Goal: Complete application form: Complete application form

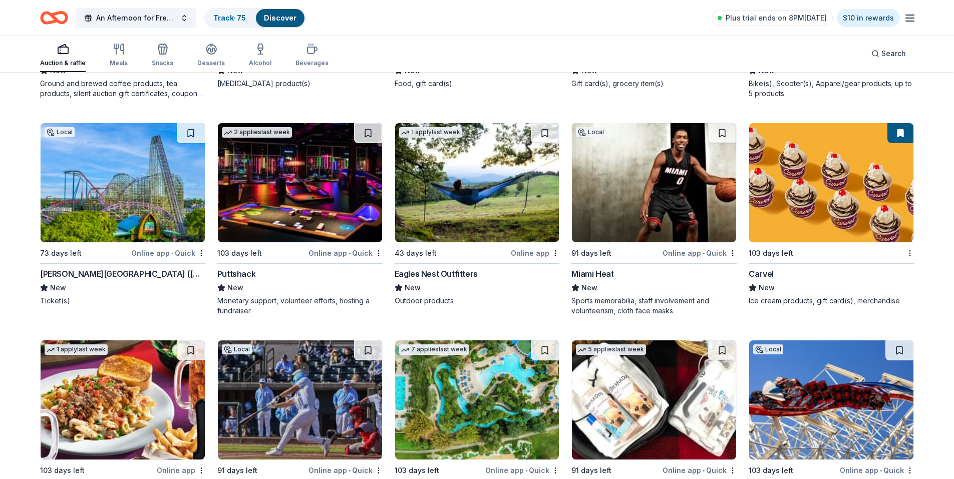
scroll to position [9861, 0]
click at [722, 133] on button at bounding box center [722, 133] width 28 height 20
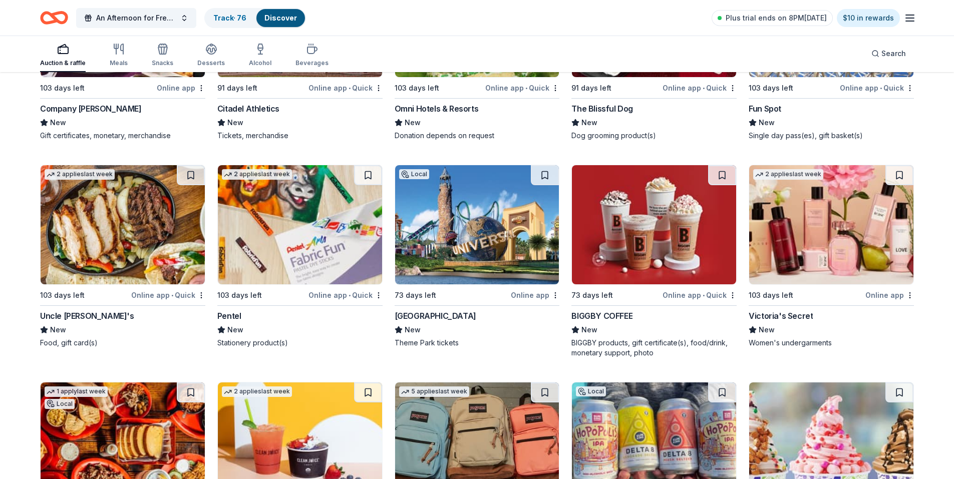
scroll to position [10262, 0]
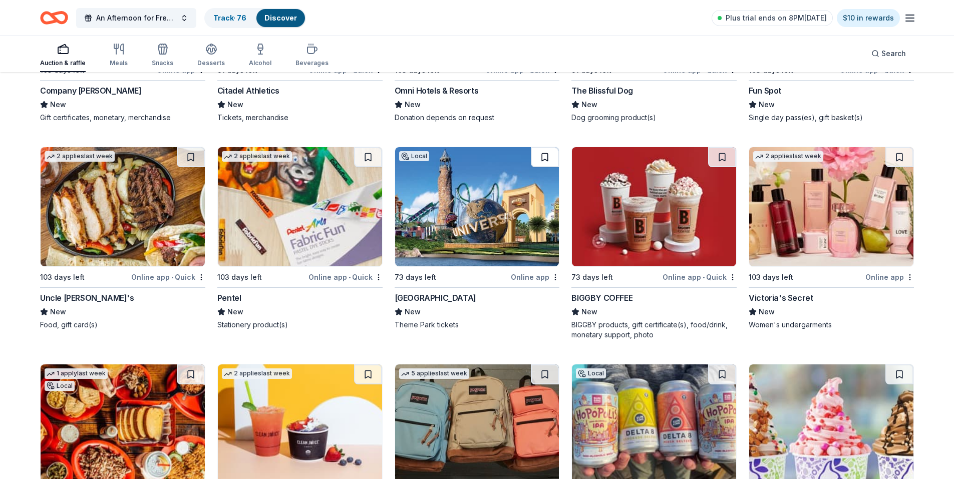
click at [542, 155] on button at bounding box center [545, 157] width 28 height 20
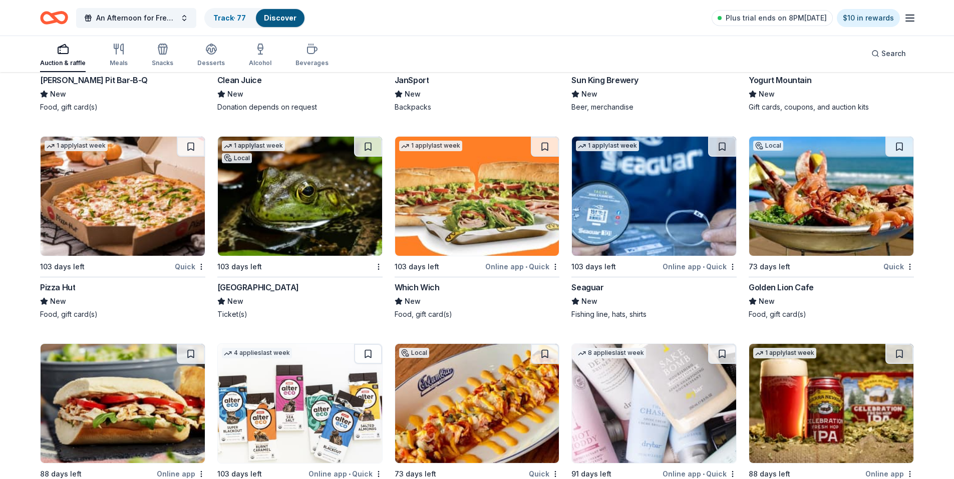
scroll to position [10711, 0]
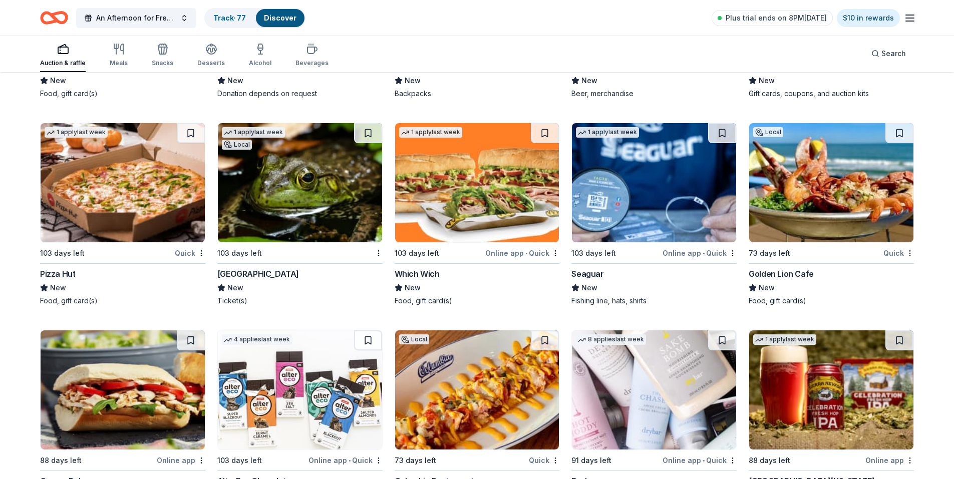
click at [145, 188] on img at bounding box center [123, 182] width 164 height 119
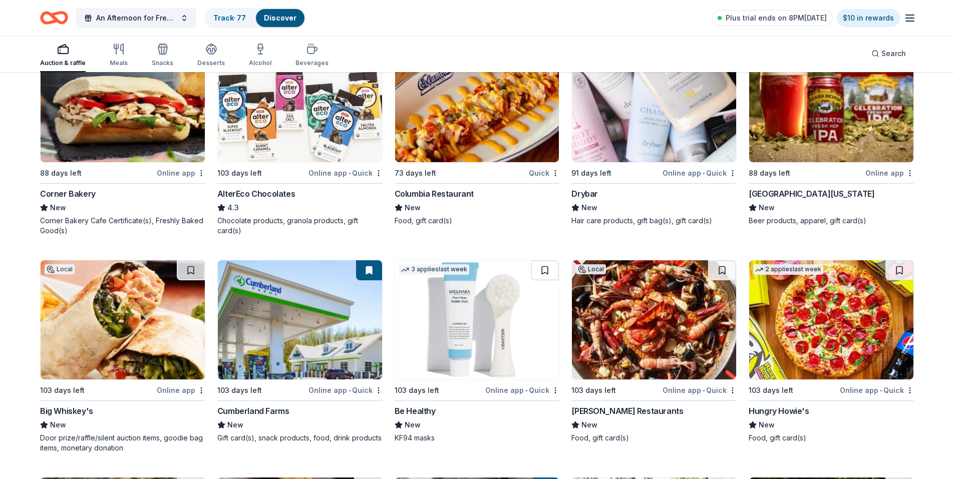
scroll to position [10935, 0]
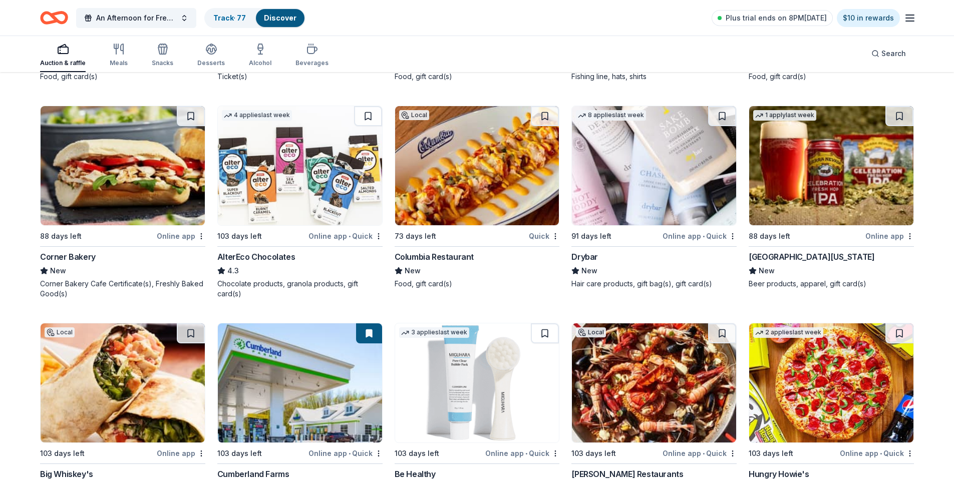
click at [463, 176] on img at bounding box center [477, 165] width 164 height 119
click at [541, 115] on button at bounding box center [545, 116] width 28 height 20
click at [638, 154] on img at bounding box center [654, 165] width 164 height 119
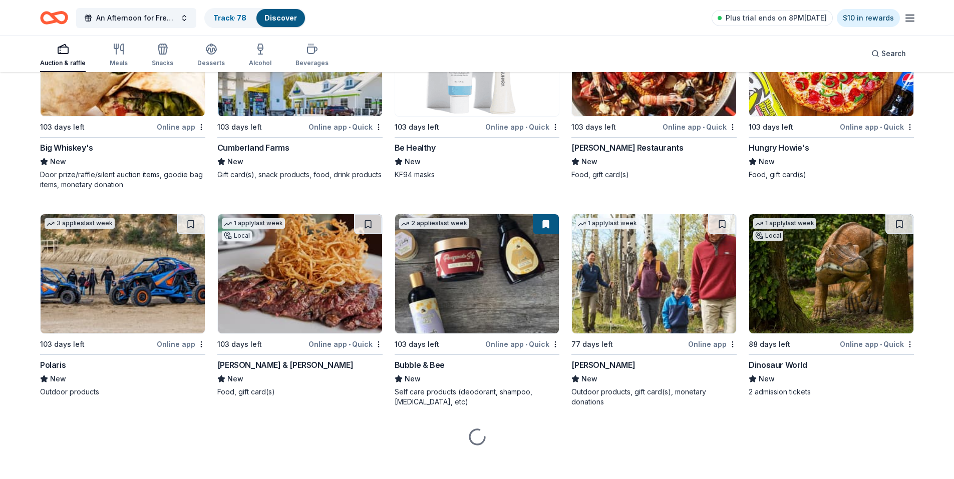
scroll to position [11270, 0]
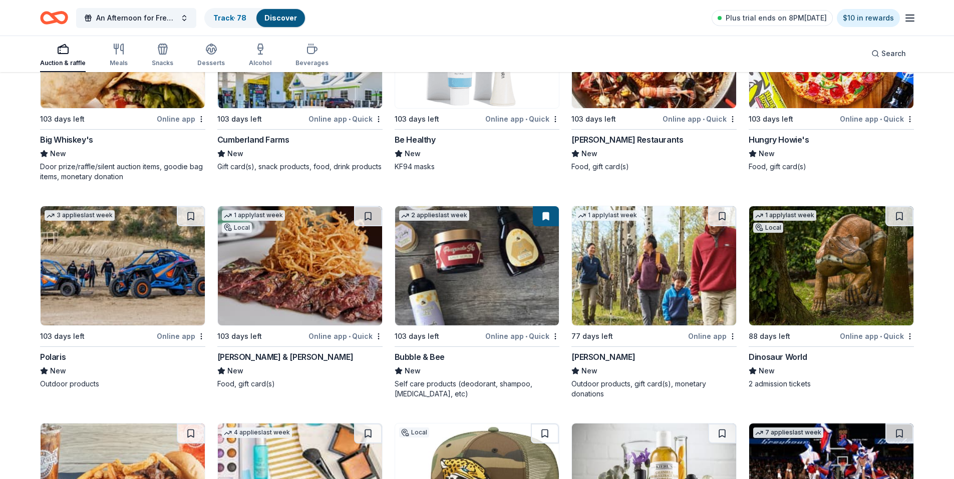
click at [302, 99] on img at bounding box center [300, 48] width 164 height 119
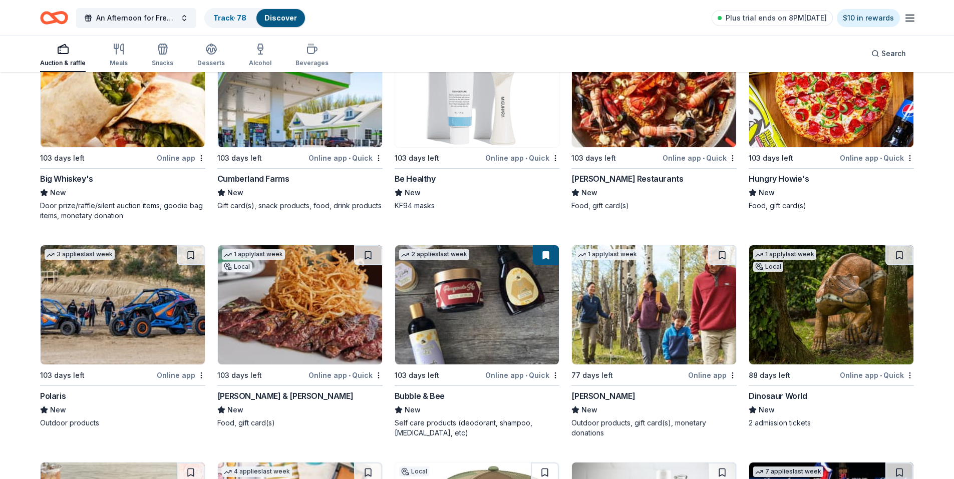
scroll to position [11170, 0]
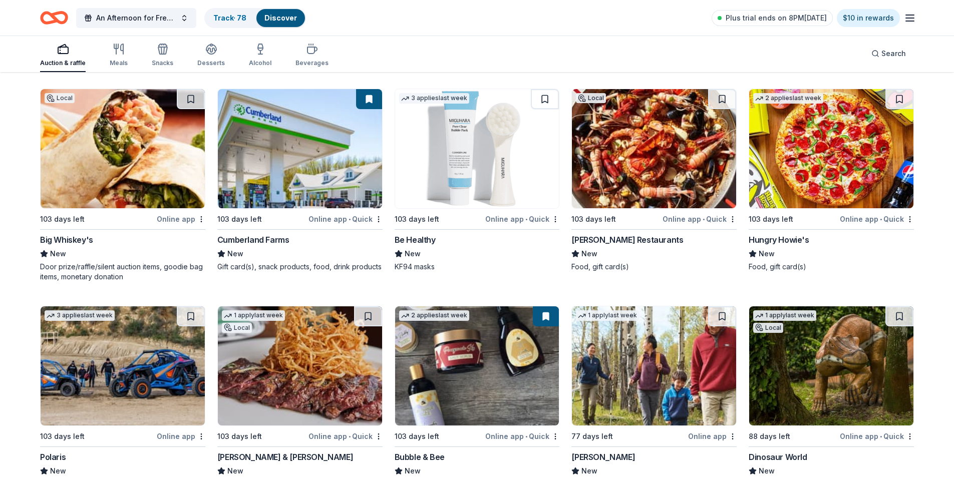
click at [464, 168] on img at bounding box center [477, 148] width 164 height 119
click at [542, 99] on button at bounding box center [545, 99] width 28 height 20
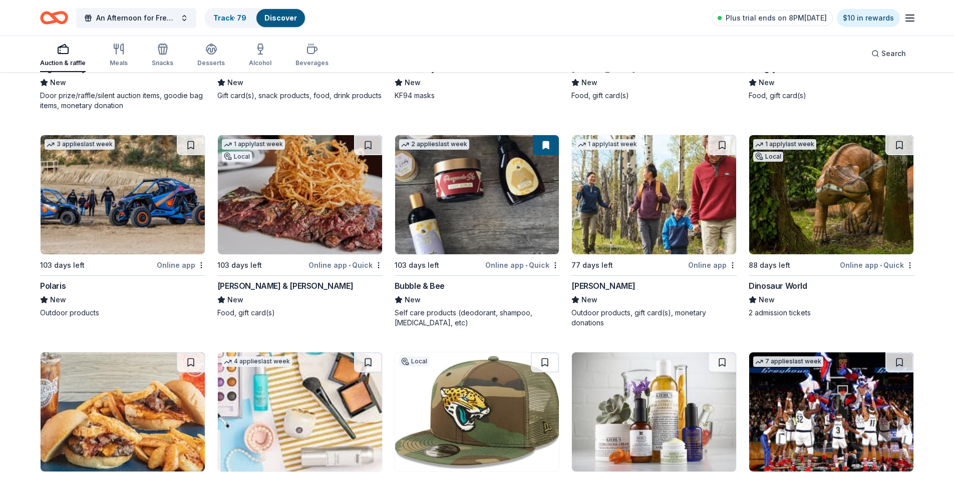
scroll to position [11370, 0]
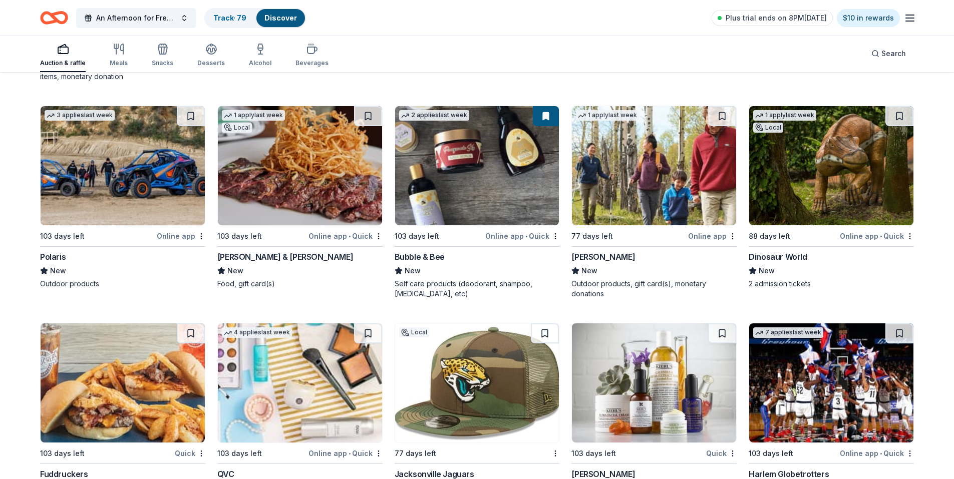
click at [470, 181] on img at bounding box center [477, 165] width 164 height 119
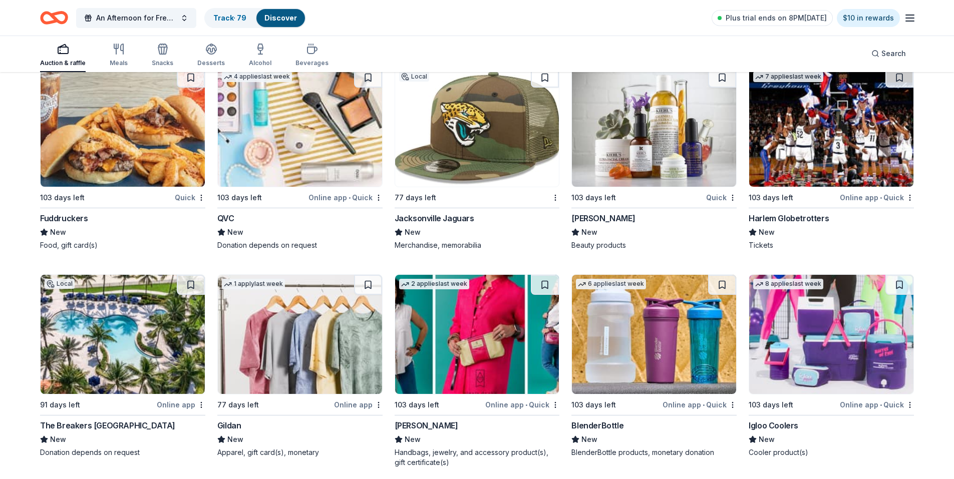
scroll to position [11695, 0]
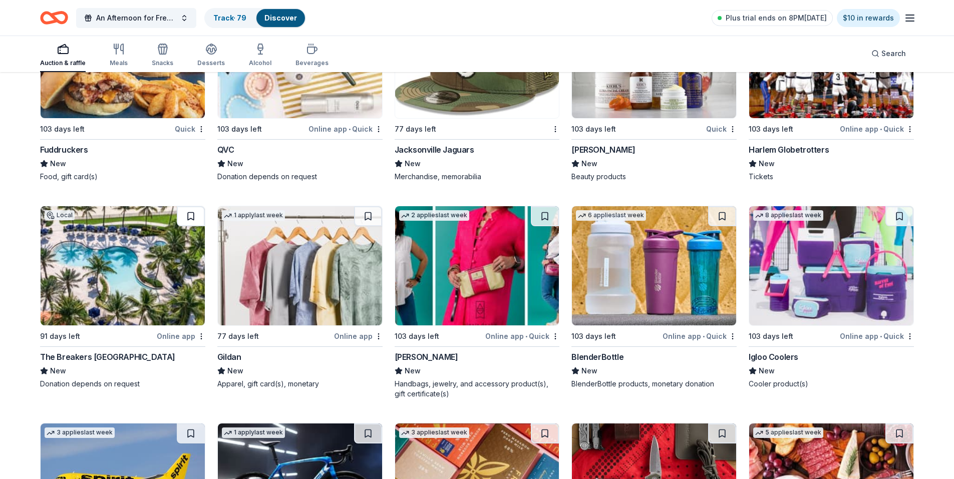
click at [192, 216] on button at bounding box center [191, 216] width 28 height 20
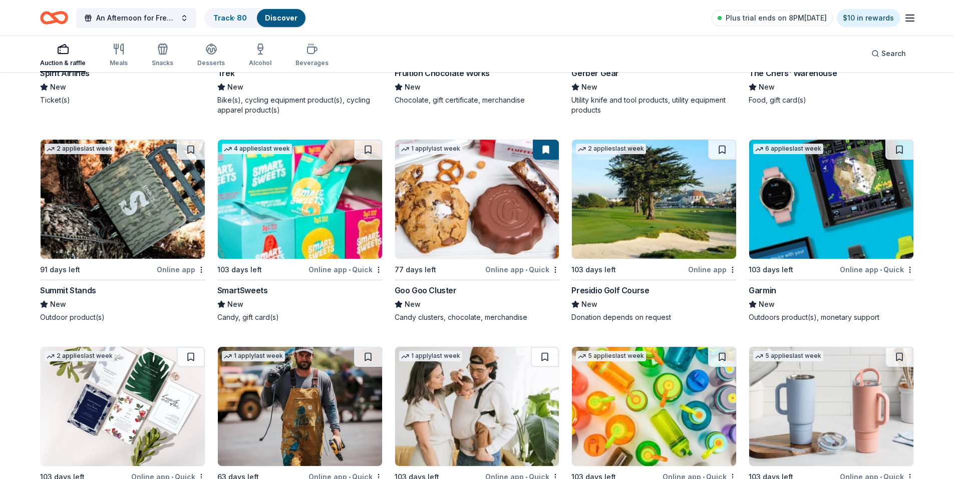
scroll to position [12195, 0]
click at [855, 211] on img at bounding box center [831, 199] width 164 height 119
click at [898, 150] on button at bounding box center [900, 150] width 28 height 20
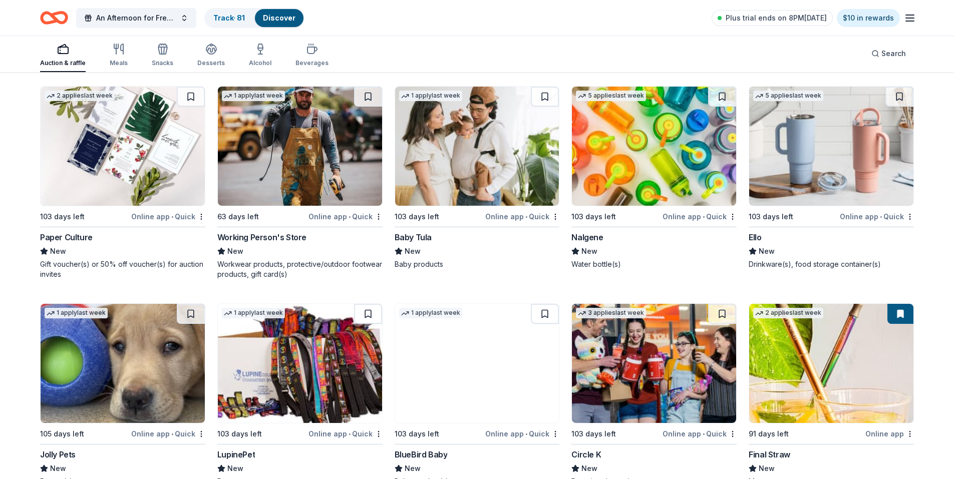
scroll to position [12544, 0]
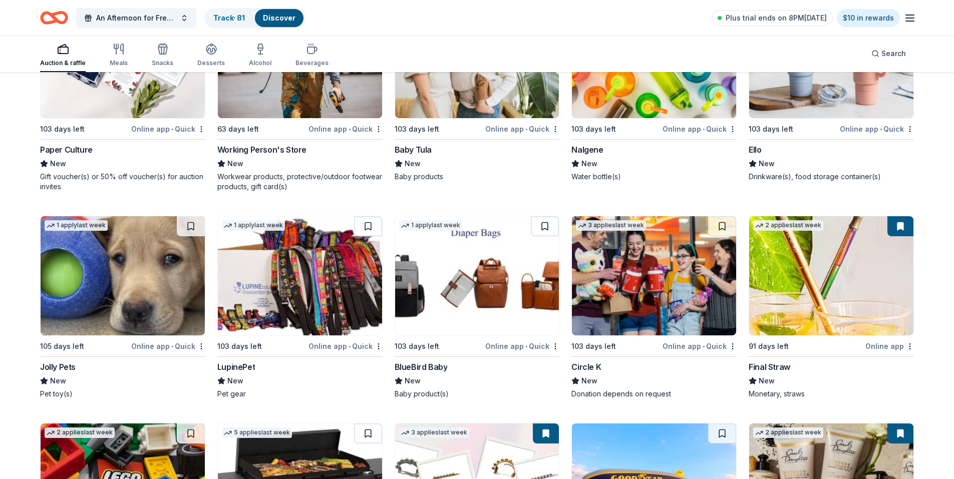
click at [904, 225] on button at bounding box center [901, 226] width 26 height 20
click at [899, 228] on button at bounding box center [901, 226] width 26 height 20
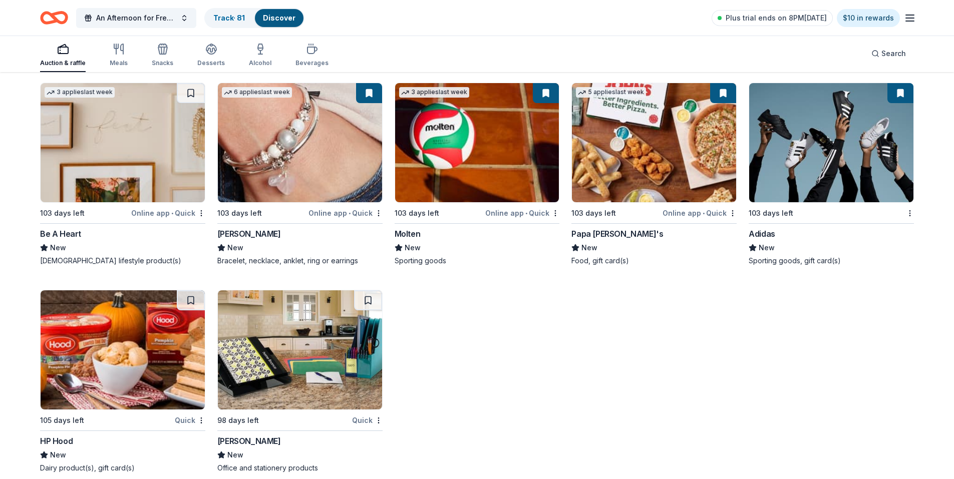
scroll to position [13531, 0]
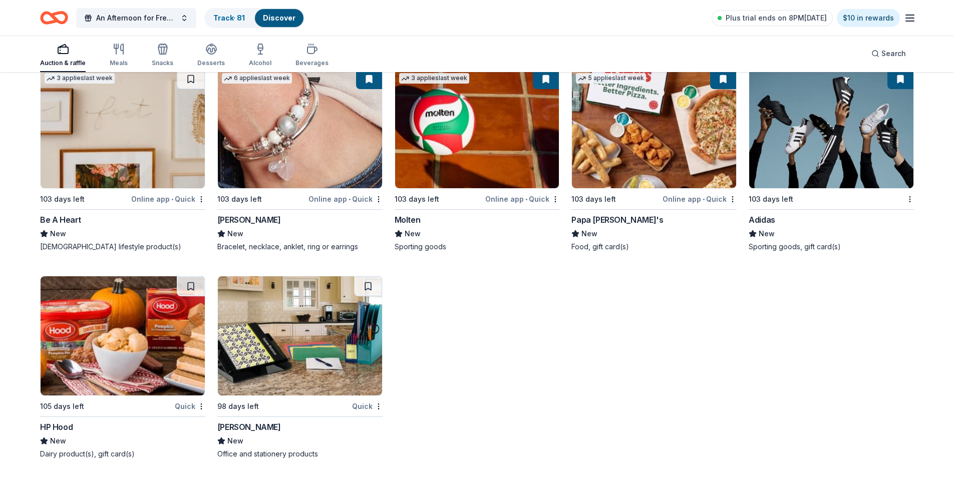
click at [314, 344] on img at bounding box center [300, 335] width 164 height 119
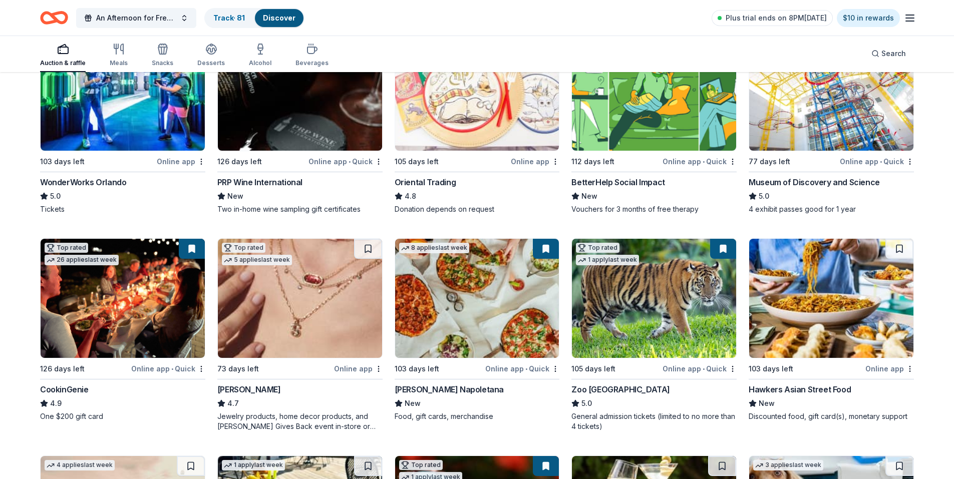
scroll to position [0, 0]
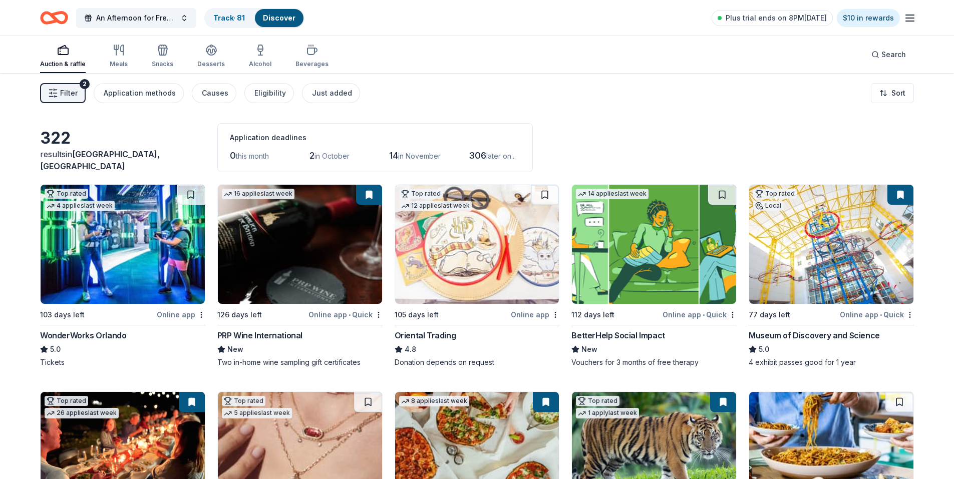
click at [913, 19] on icon "button" at bounding box center [910, 18] width 12 height 12
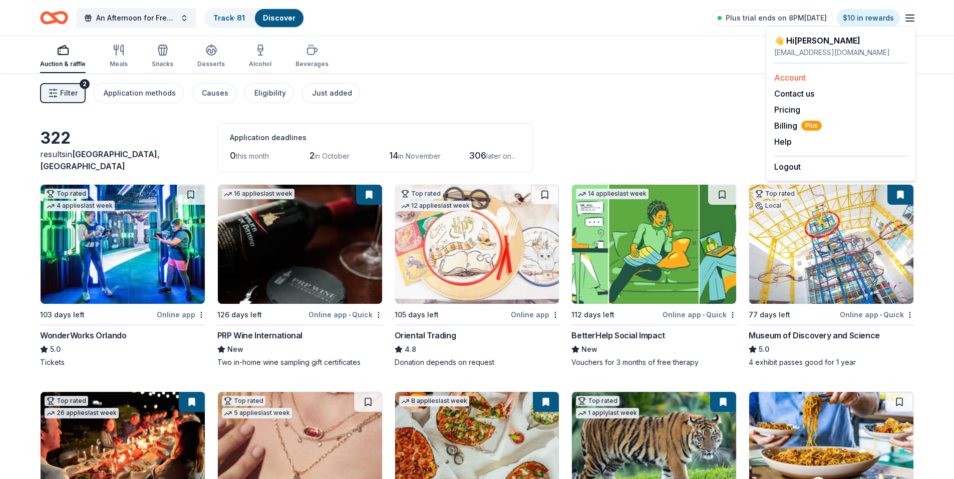
click at [798, 77] on link "Account" at bounding box center [790, 78] width 32 height 10
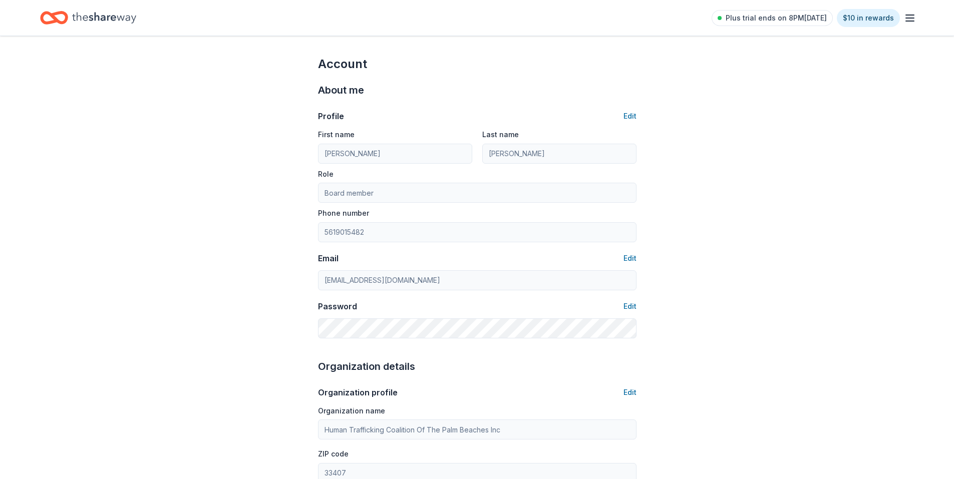
click at [910, 20] on icon "button" at bounding box center [910, 18] width 12 height 12
click at [788, 124] on span "Billing Plus" at bounding box center [798, 126] width 48 height 12
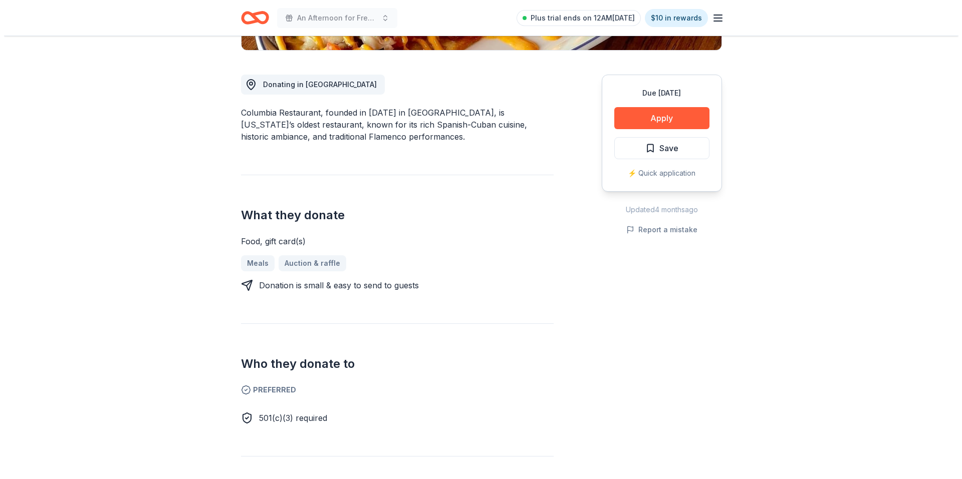
scroll to position [200, 0]
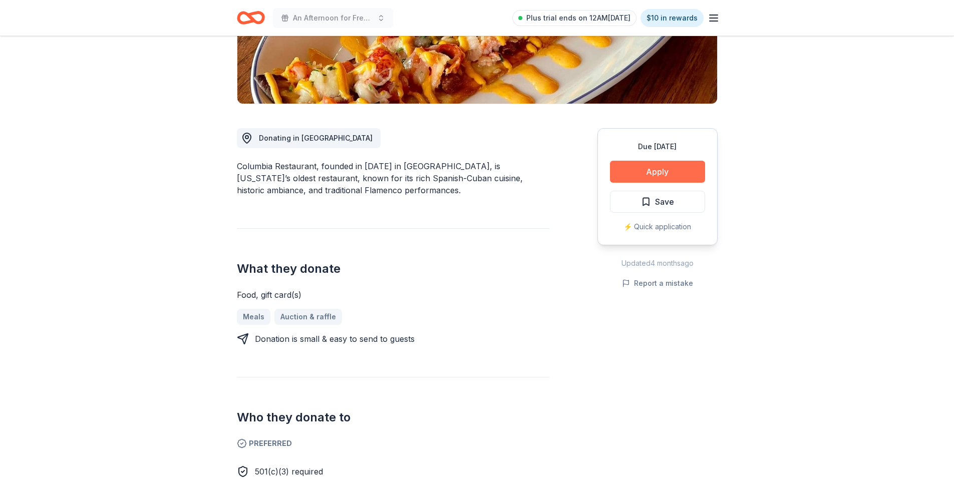
click at [676, 167] on button "Apply" at bounding box center [657, 172] width 95 height 22
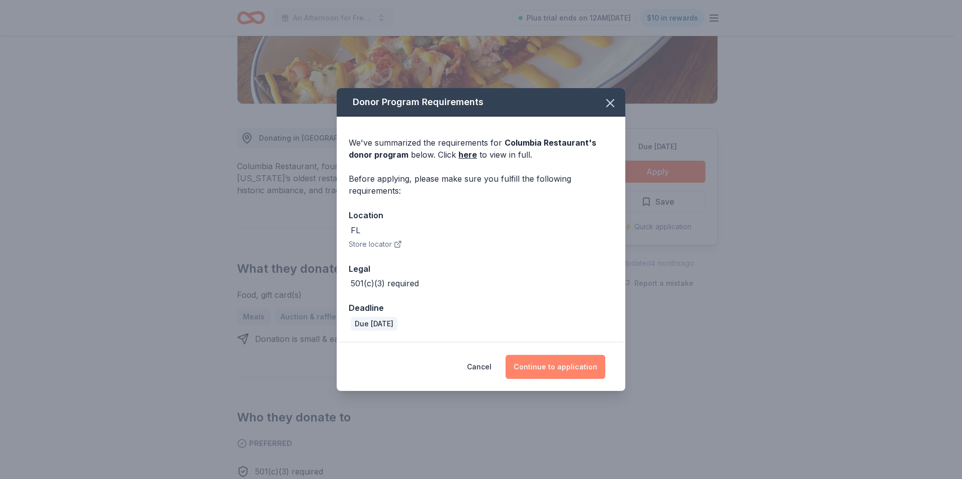
click at [574, 364] on button "Continue to application" at bounding box center [555, 367] width 100 height 24
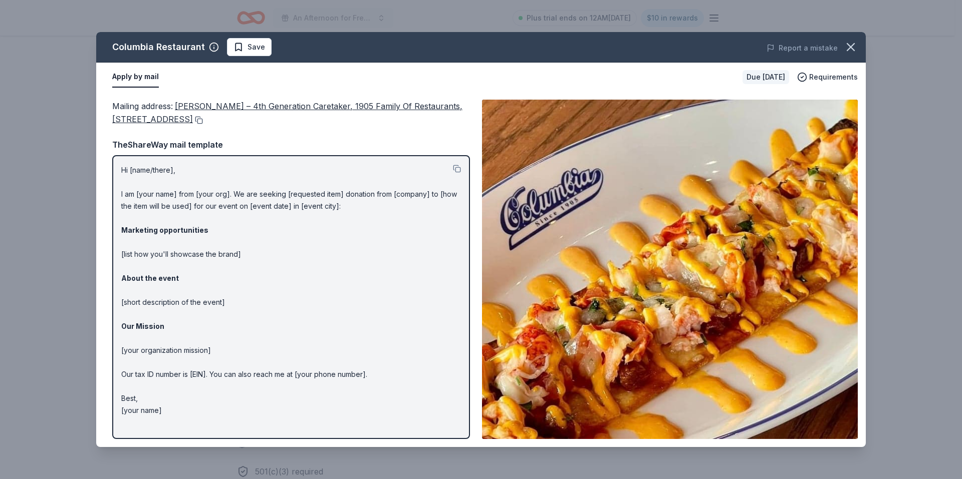
click at [203, 120] on button at bounding box center [198, 120] width 10 height 8
click at [458, 168] on button at bounding box center [457, 169] width 8 height 8
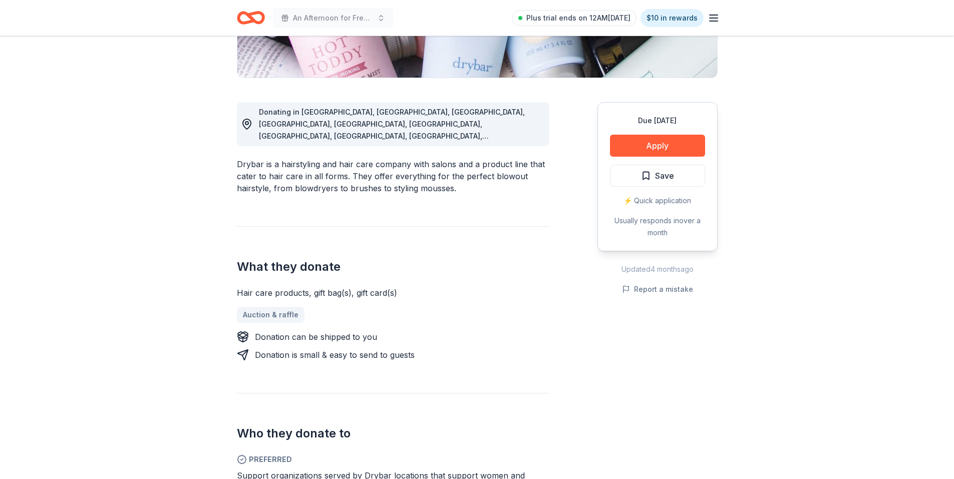
scroll to position [250, 0]
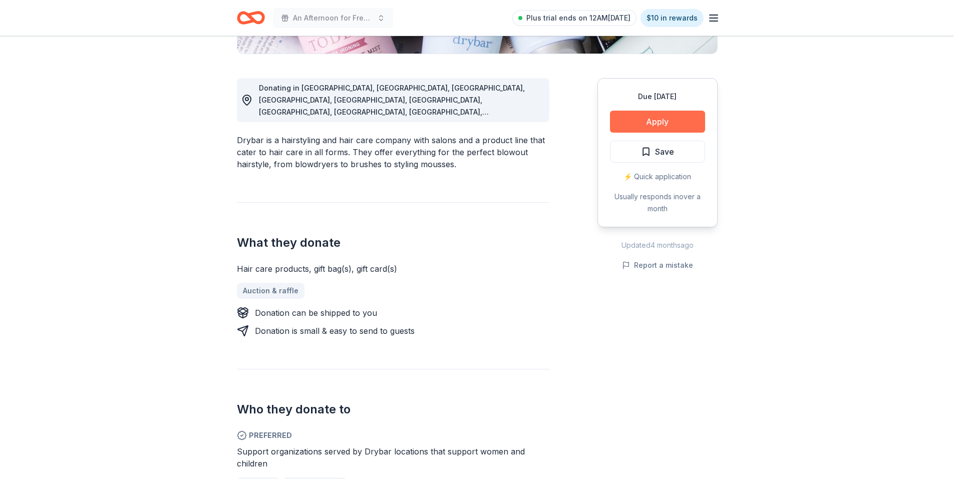
click at [669, 121] on button "Apply" at bounding box center [657, 122] width 95 height 22
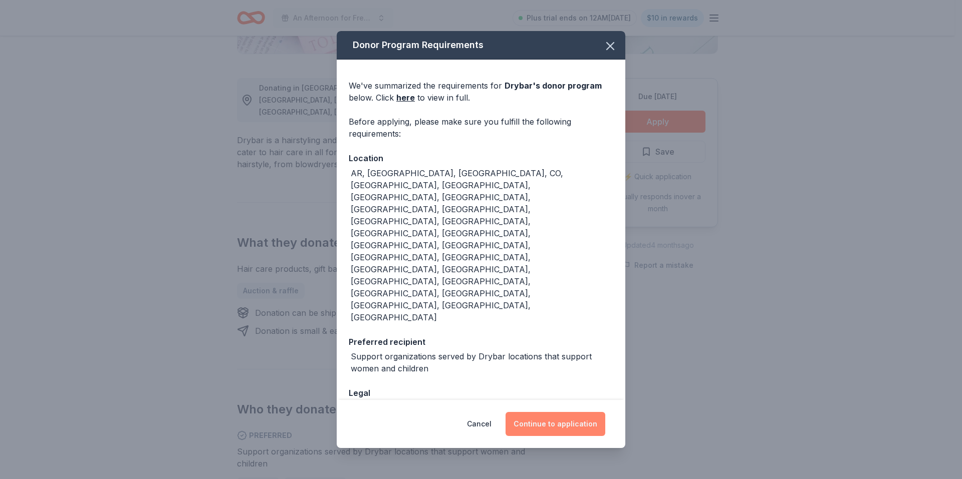
click at [565, 412] on button "Continue to application" at bounding box center [555, 424] width 100 height 24
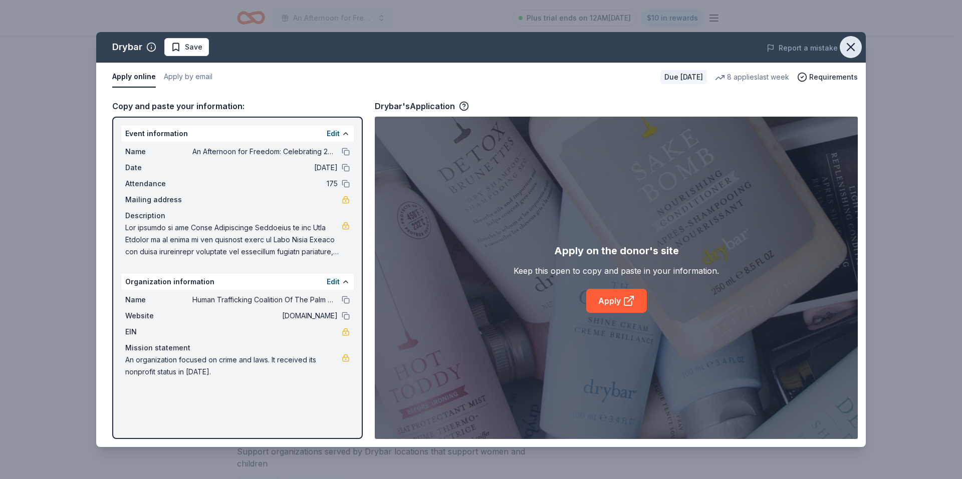
click at [855, 47] on icon "button" at bounding box center [851, 47] width 14 height 14
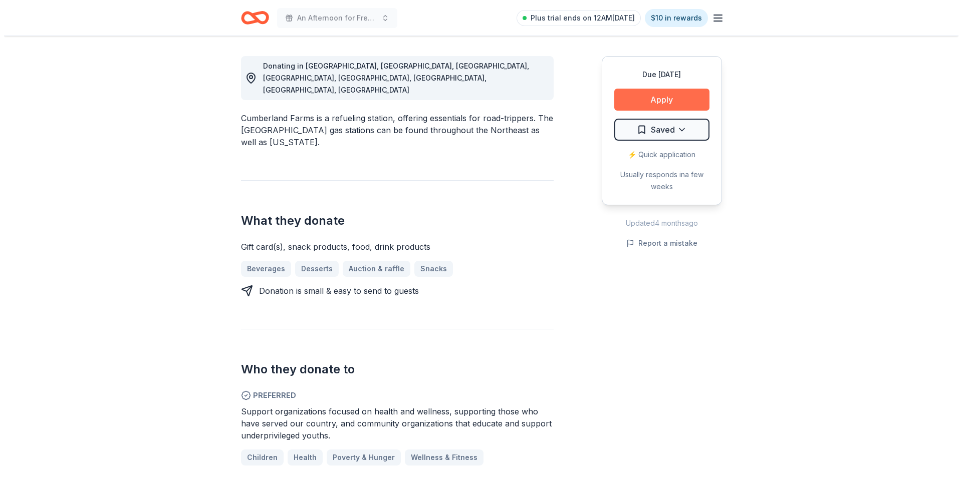
scroll to position [250, 0]
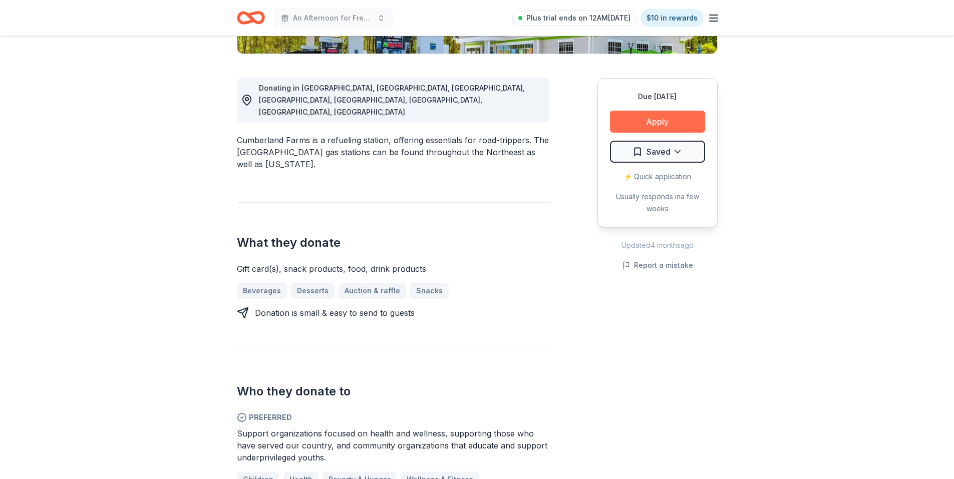
click at [659, 119] on button "Apply" at bounding box center [657, 122] width 95 height 22
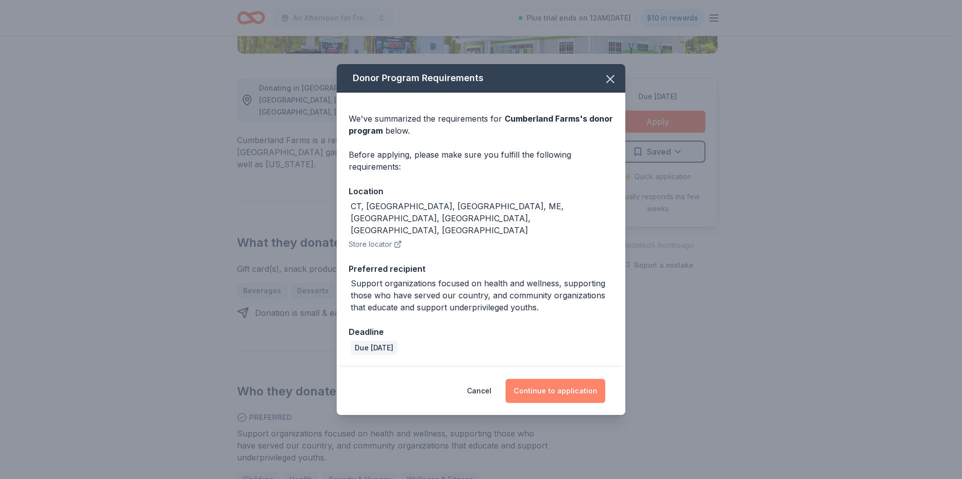
click at [563, 379] on button "Continue to application" at bounding box center [555, 391] width 100 height 24
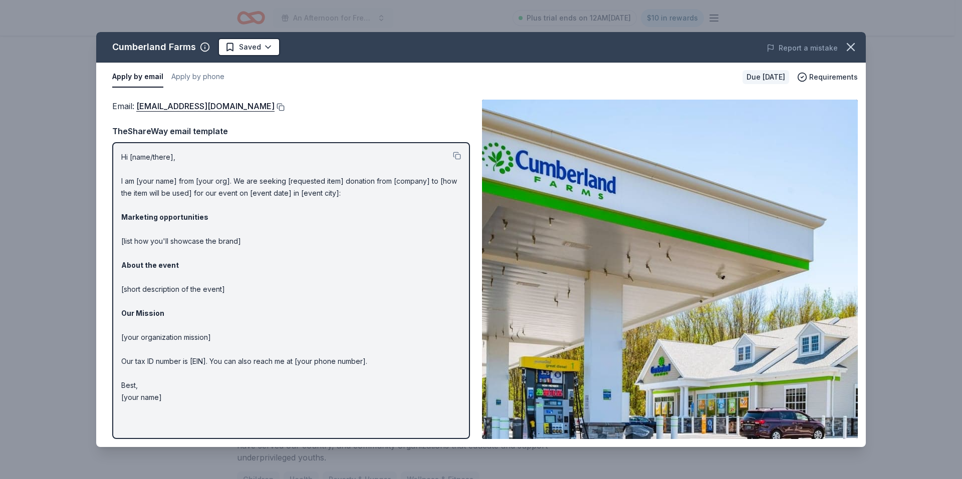
click at [274, 107] on button at bounding box center [279, 107] width 10 height 8
click at [457, 156] on button at bounding box center [457, 156] width 8 height 8
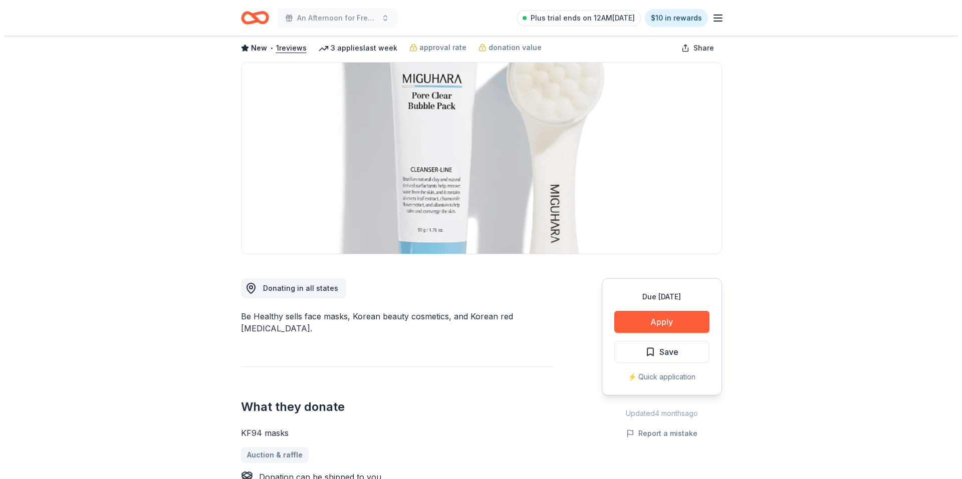
scroll to position [100, 0]
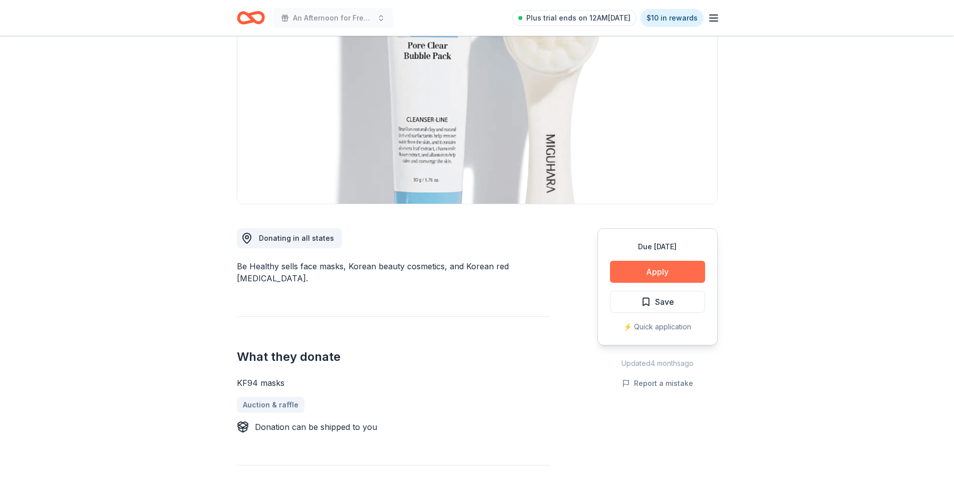
click at [658, 271] on button "Apply" at bounding box center [657, 272] width 95 height 22
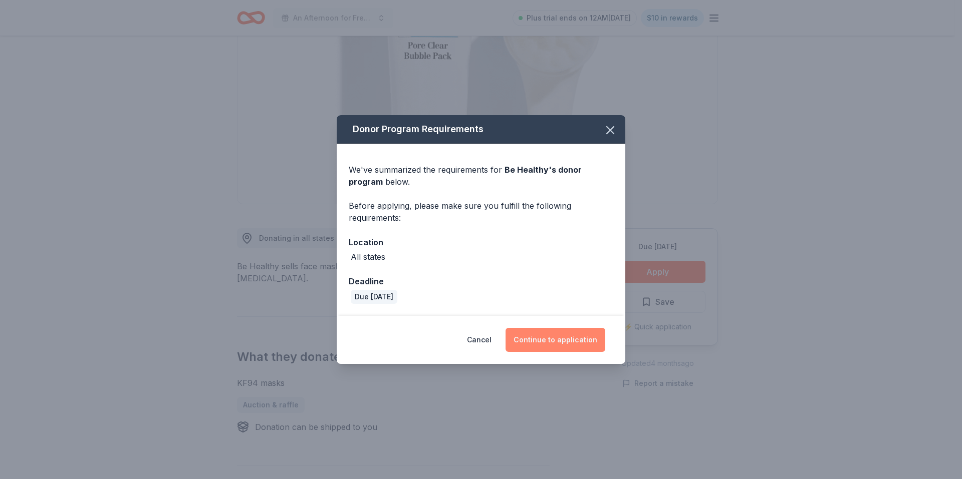
click at [568, 341] on button "Continue to application" at bounding box center [555, 340] width 100 height 24
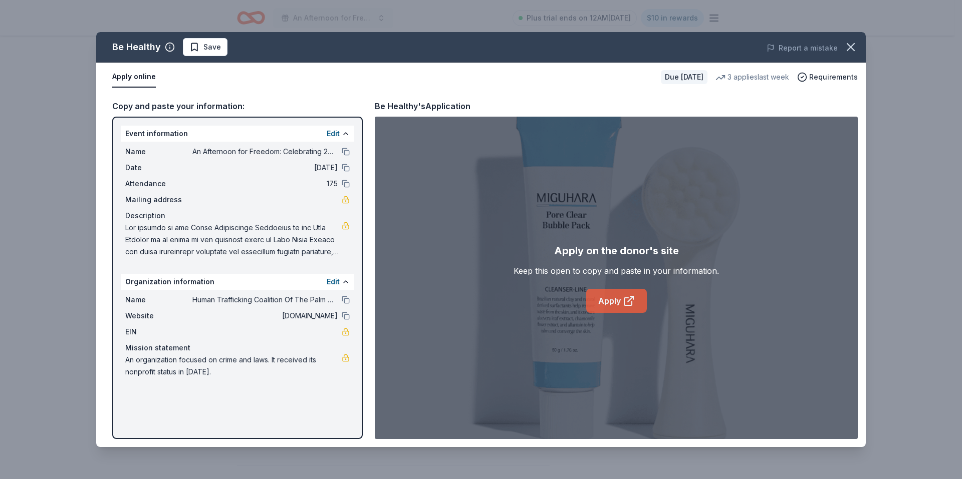
click at [603, 303] on link "Apply" at bounding box center [616, 301] width 61 height 24
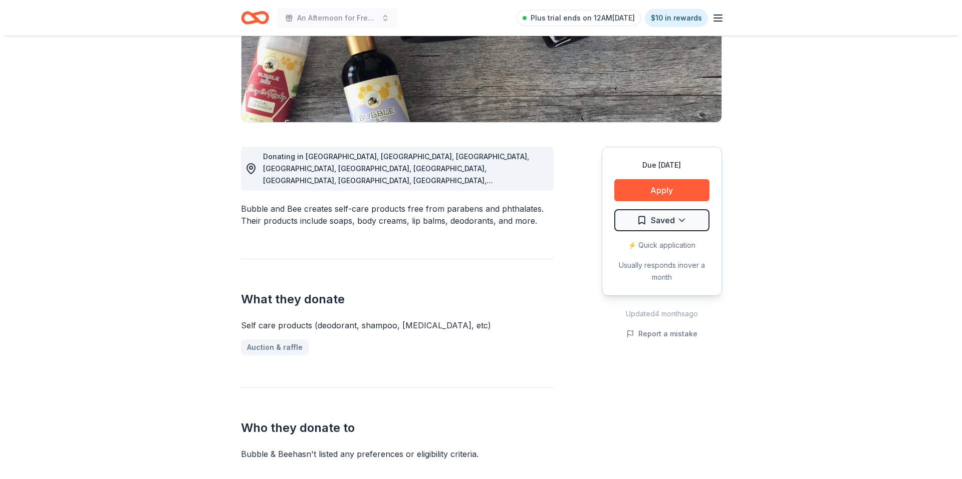
scroll to position [150, 0]
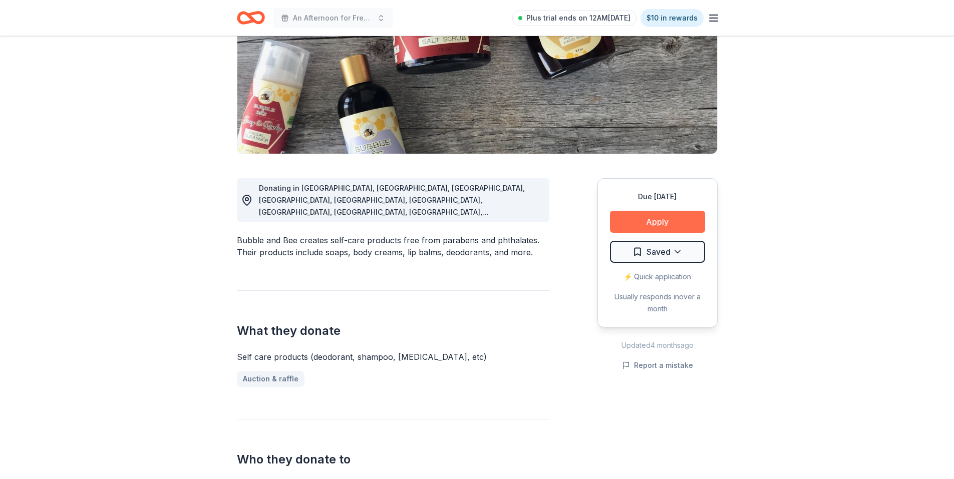
click at [662, 225] on button "Apply" at bounding box center [657, 222] width 95 height 22
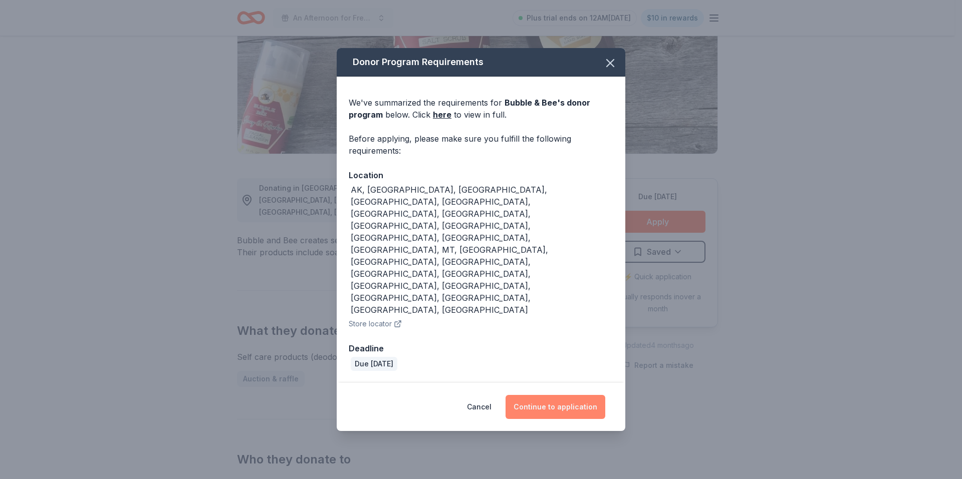
click at [545, 395] on button "Continue to application" at bounding box center [555, 407] width 100 height 24
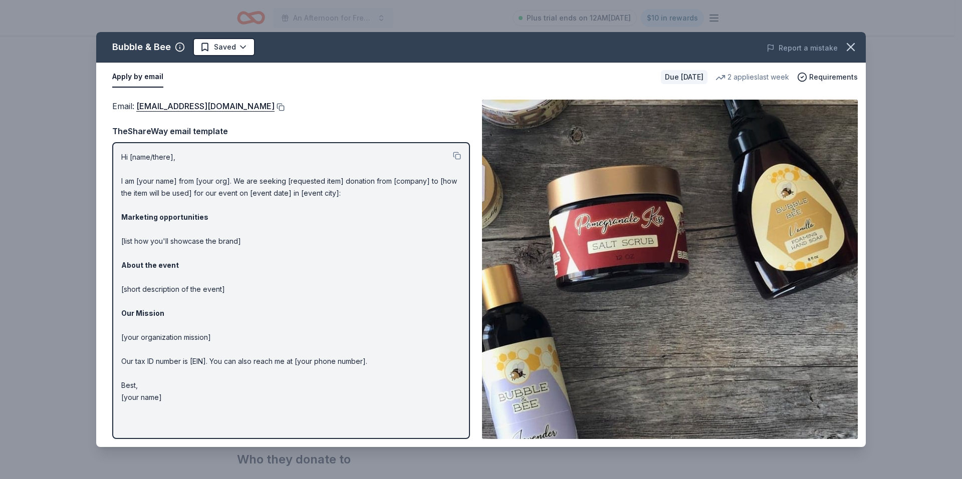
click at [274, 107] on button at bounding box center [279, 107] width 10 height 8
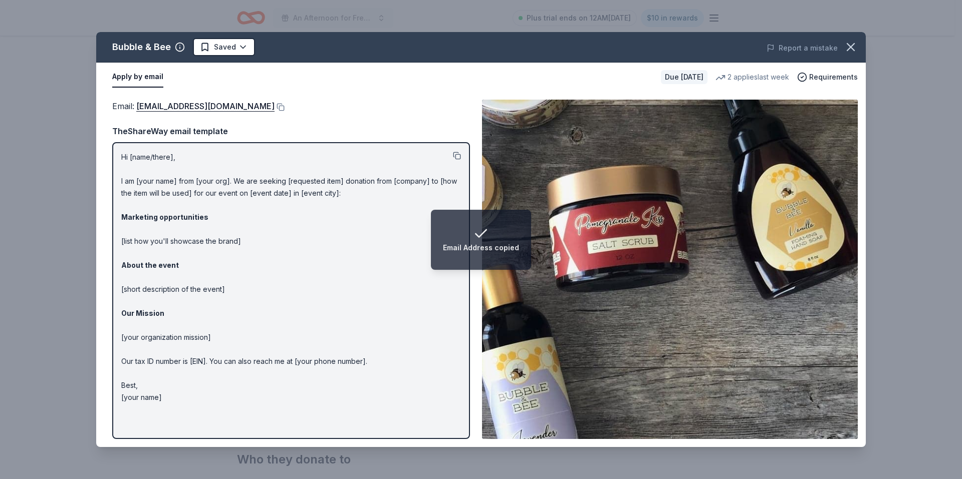
click at [458, 153] on button at bounding box center [457, 156] width 8 height 8
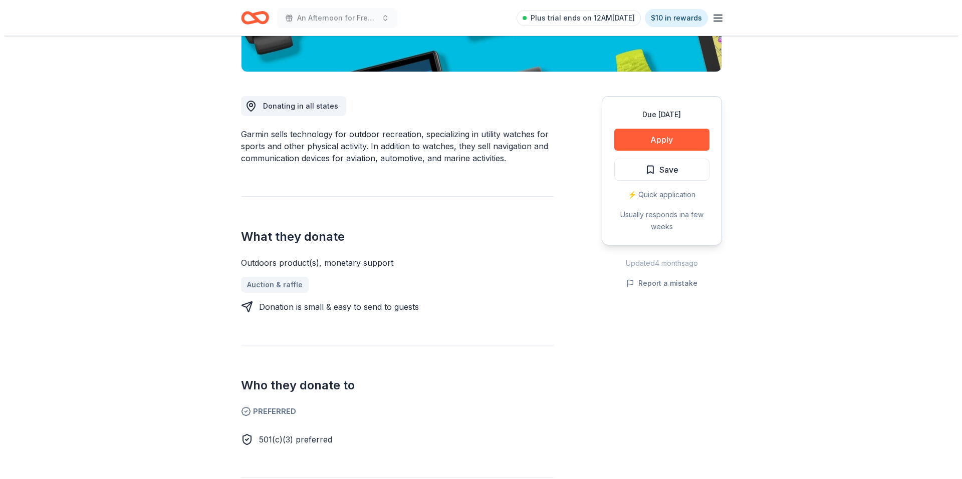
scroll to position [250, 0]
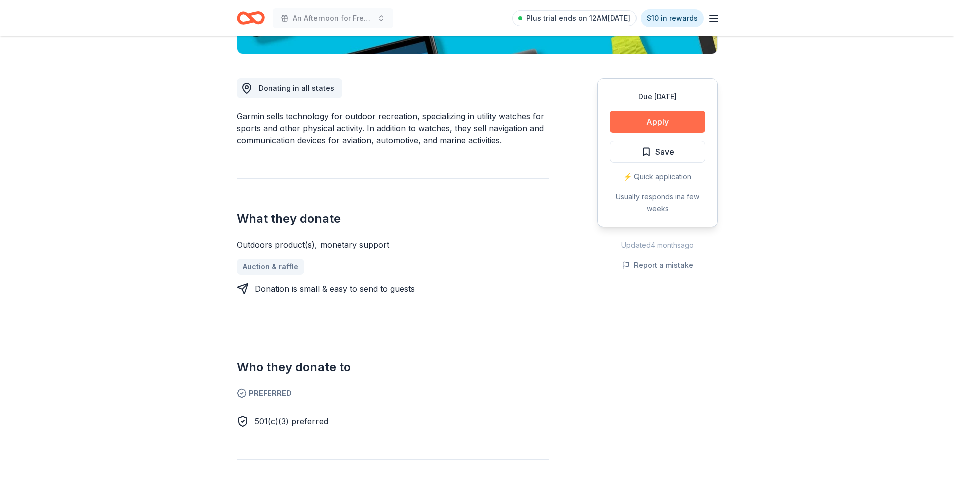
click at [658, 123] on button "Apply" at bounding box center [657, 122] width 95 height 22
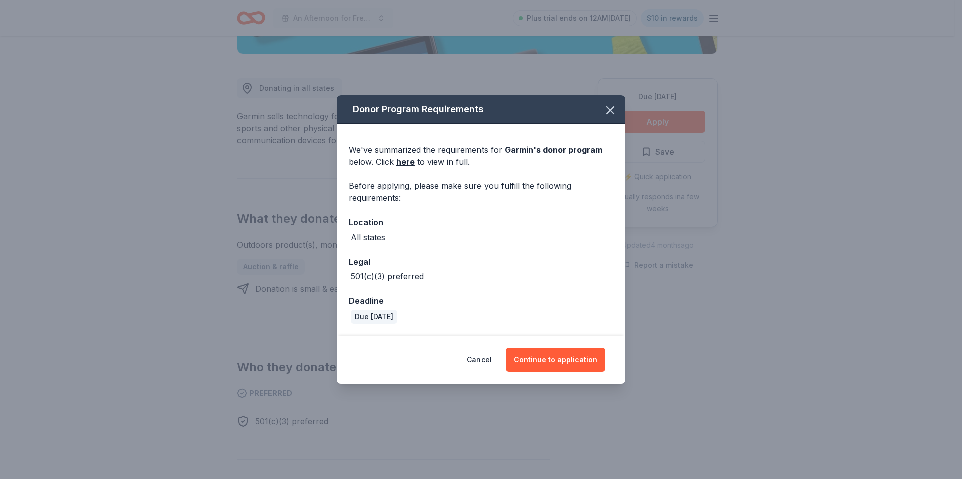
click at [227, 178] on div "Donor Program Requirements We've summarized the requirements for Garmin 's dono…" at bounding box center [481, 239] width 962 height 479
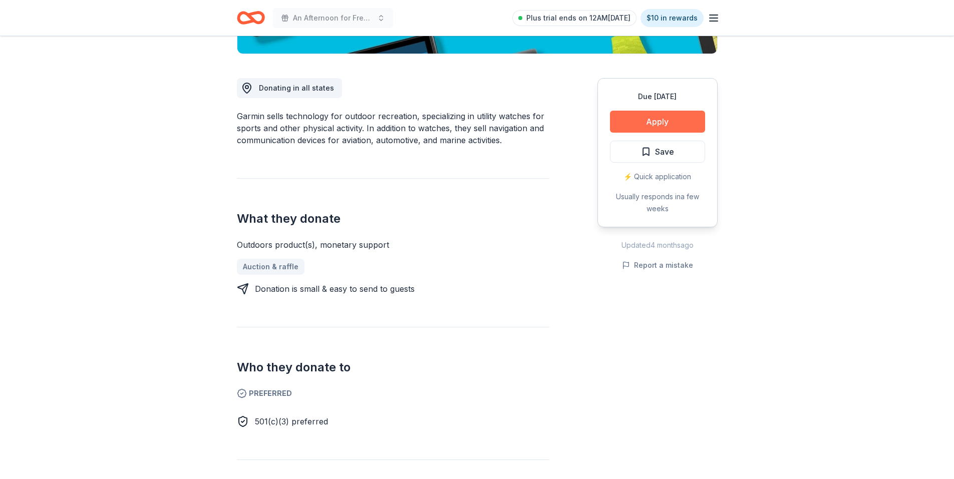
click at [653, 117] on button "Apply" at bounding box center [657, 122] width 95 height 22
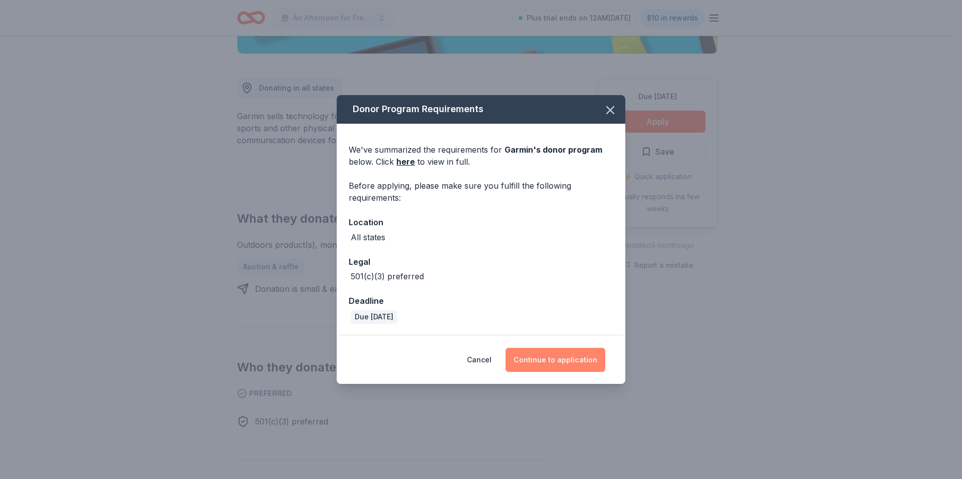
click at [573, 361] on button "Continue to application" at bounding box center [555, 360] width 100 height 24
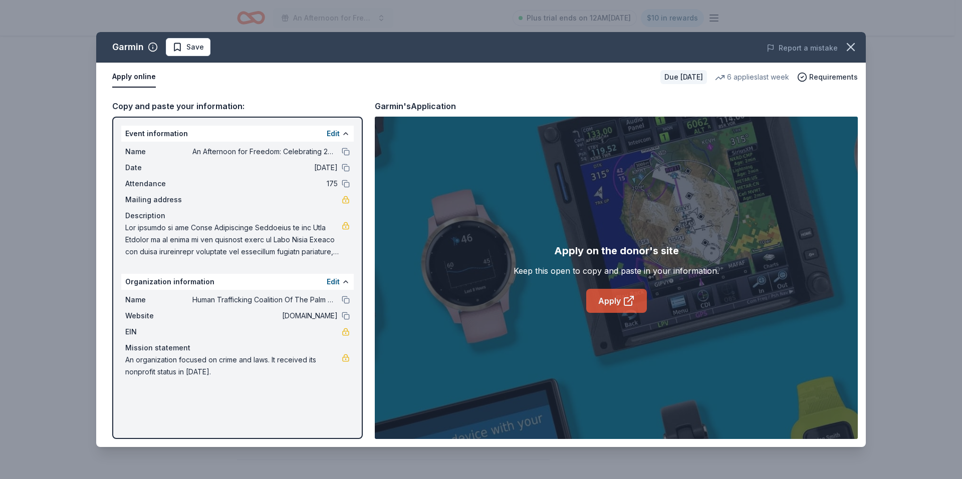
click at [610, 300] on link "Apply" at bounding box center [616, 301] width 61 height 24
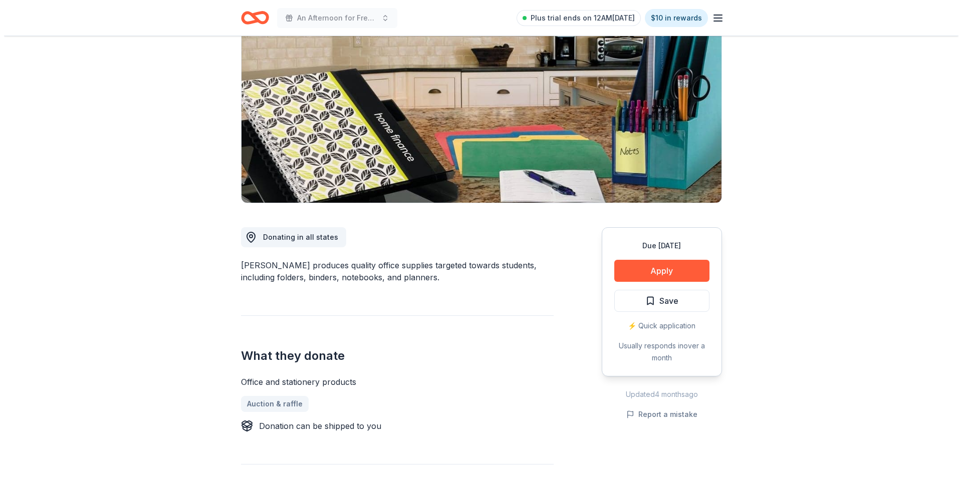
scroll to position [100, 0]
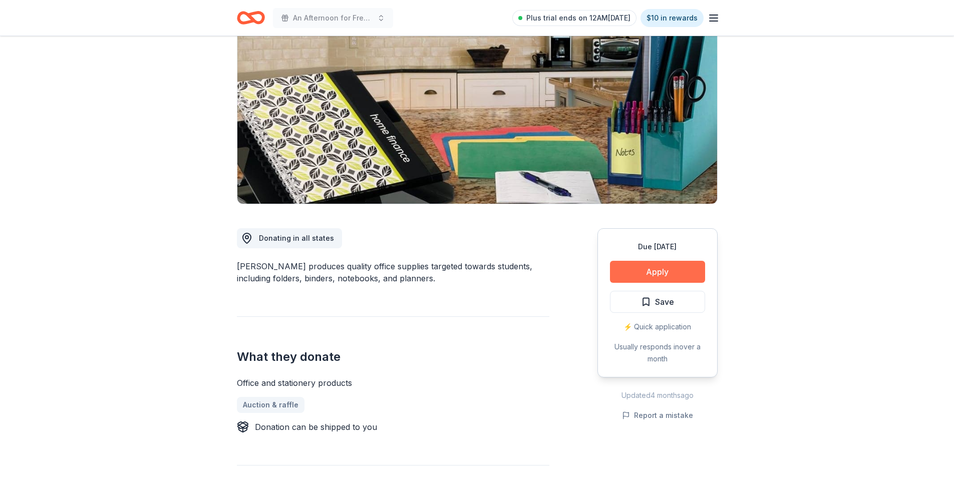
click at [661, 272] on button "Apply" at bounding box center [657, 272] width 95 height 22
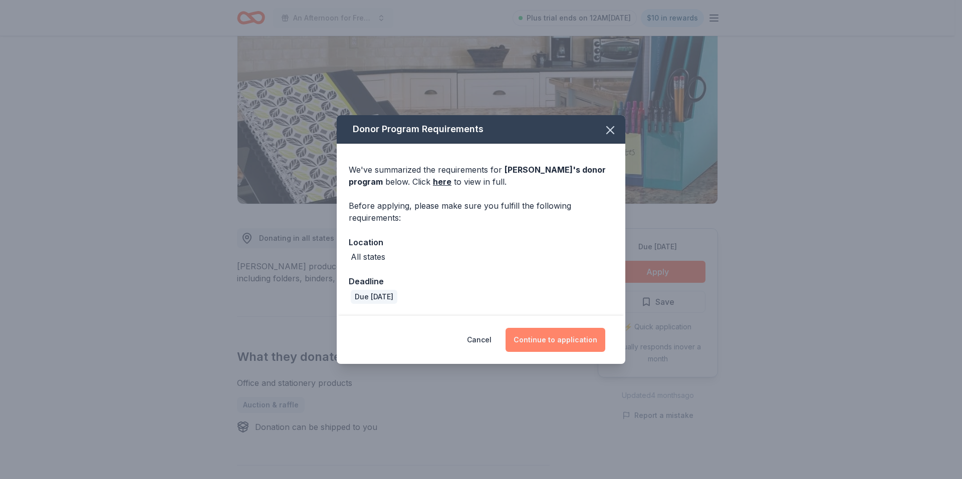
click at [586, 338] on button "Continue to application" at bounding box center [555, 340] width 100 height 24
